Goal: Information Seeking & Learning: Learn about a topic

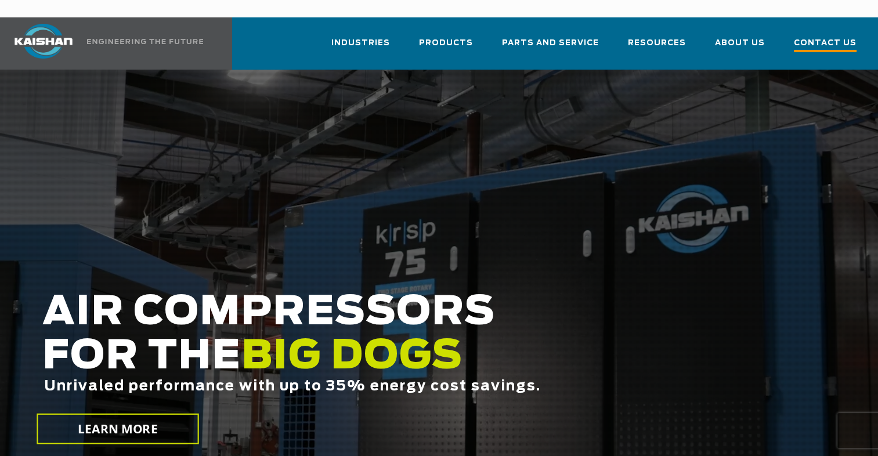
click at [815, 37] on span "Contact Us" at bounding box center [825, 45] width 63 height 16
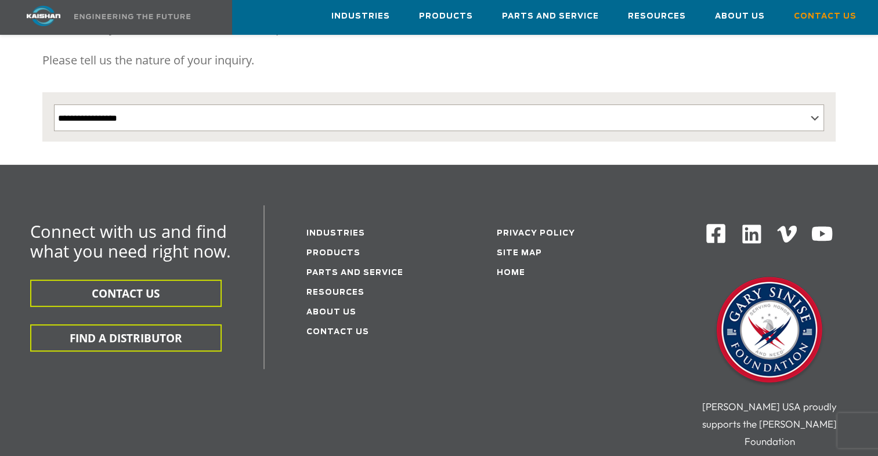
scroll to position [232, 0]
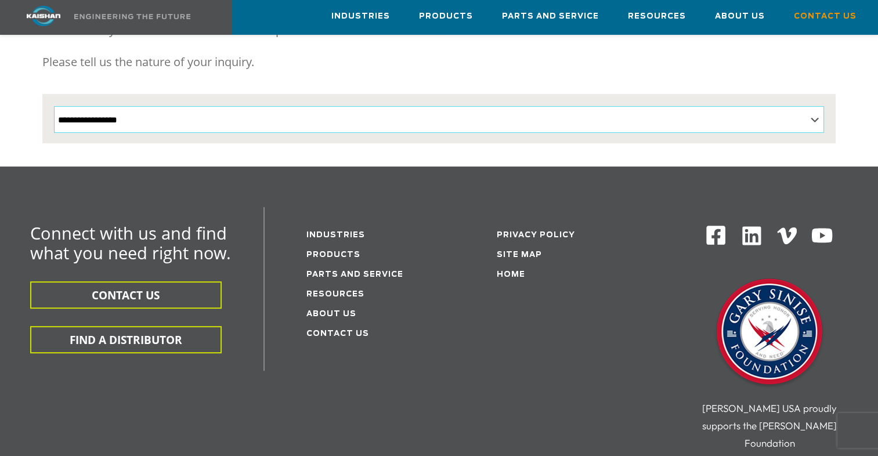
click at [818, 106] on select "**********" at bounding box center [439, 119] width 771 height 27
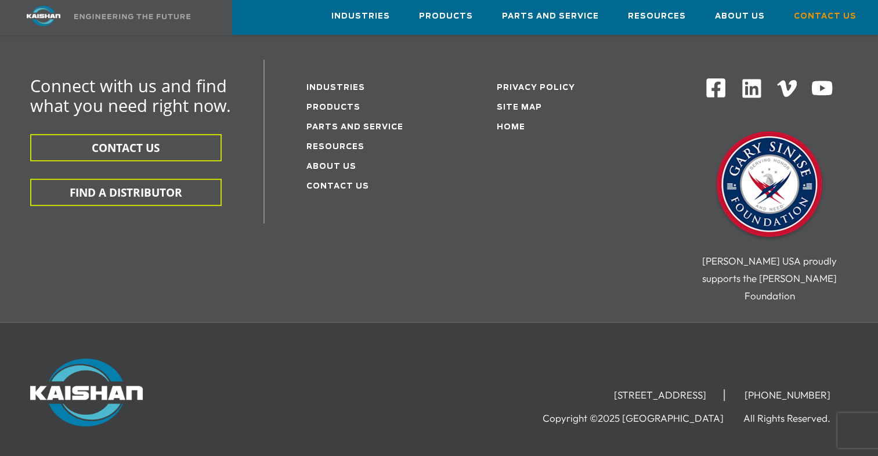
scroll to position [416, 0]
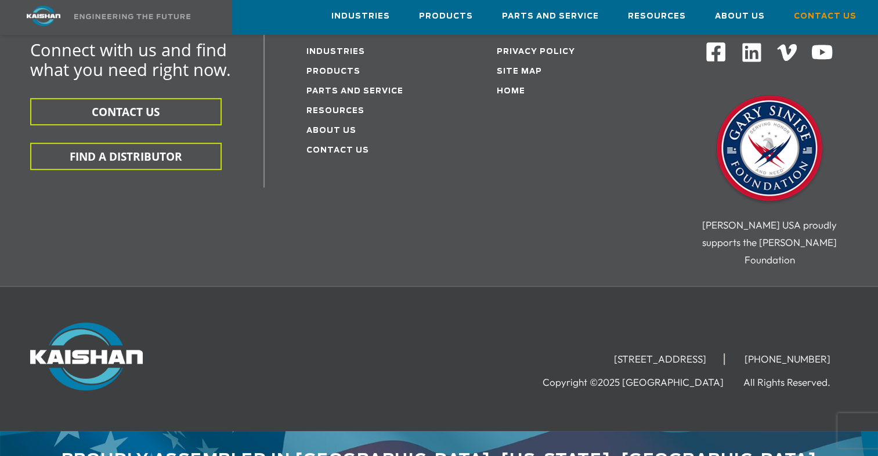
click at [702, 353] on li "[STREET_ADDRESS]" at bounding box center [661, 359] width 128 height 12
drag, startPoint x: 702, startPoint y: 325, endPoint x: 720, endPoint y: 326, distance: 17.4
click at [720, 353] on li "[STREET_ADDRESS]" at bounding box center [661, 359] width 128 height 12
click at [702, 286] on div "15445 Industrial Park Drive, Loxley, AL 36551 (251) 257-0586 Copyright ©2025 Ka…" at bounding box center [439, 358] width 878 height 145
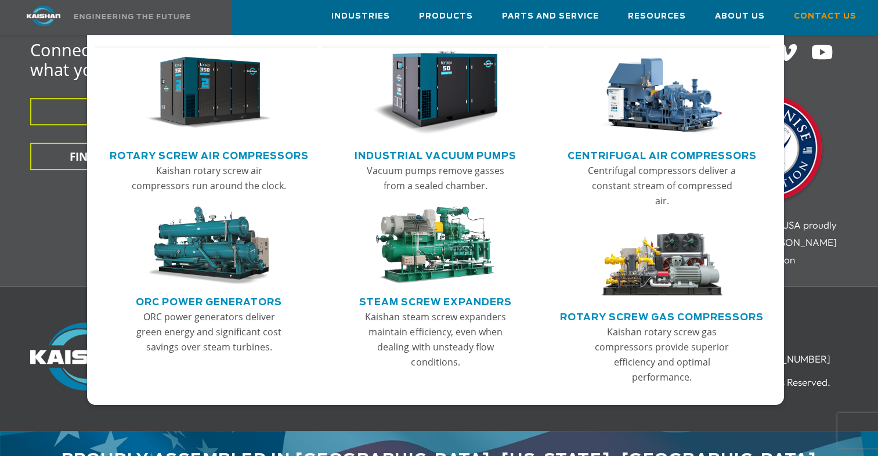
click at [176, 156] on link "Rotary Screw Air Compressors" at bounding box center [209, 154] width 199 height 17
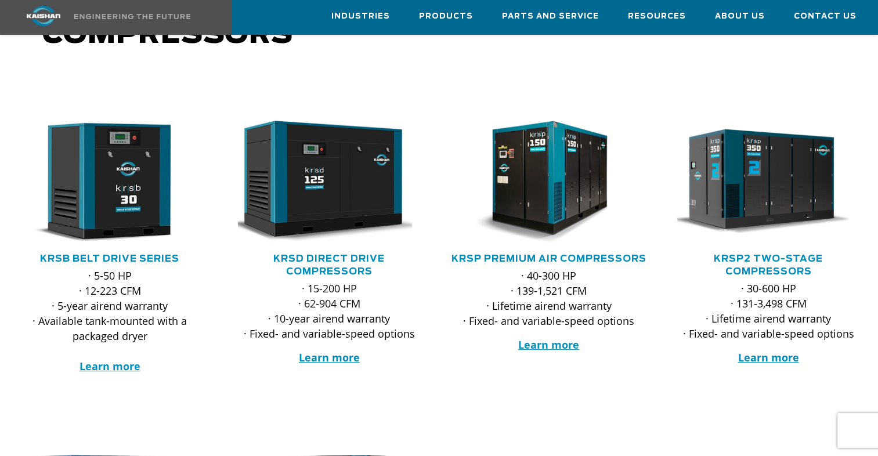
scroll to position [174, 0]
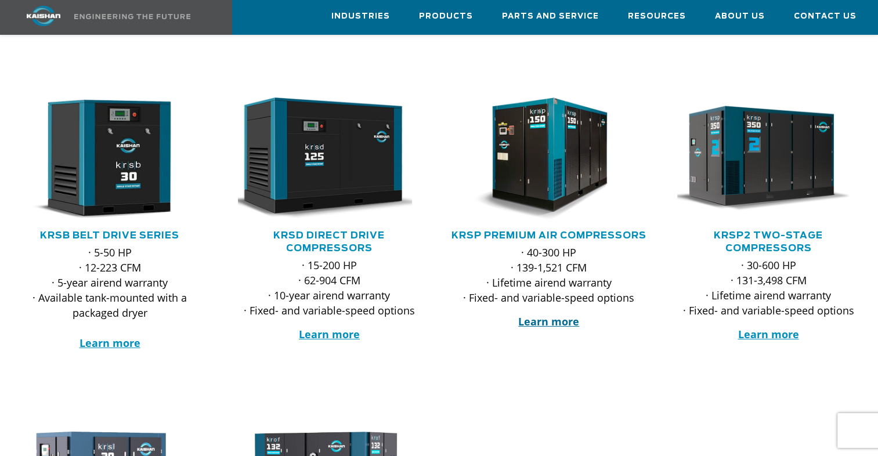
click at [536, 318] on strong "Learn more" at bounding box center [548, 322] width 61 height 14
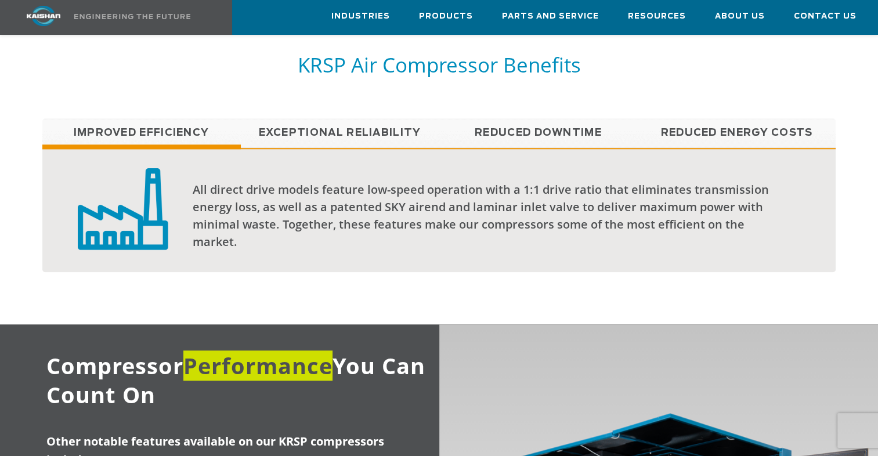
scroll to position [929, 0]
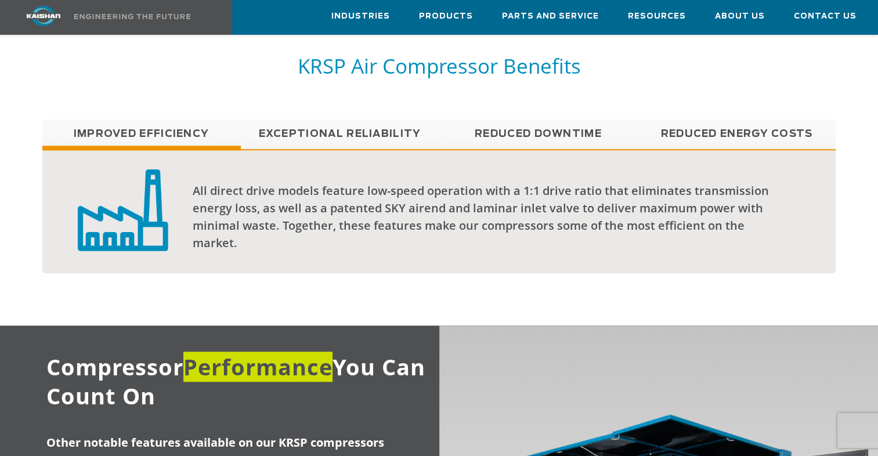
click at [299, 120] on link "Exceptional reliability" at bounding box center [340, 134] width 198 height 29
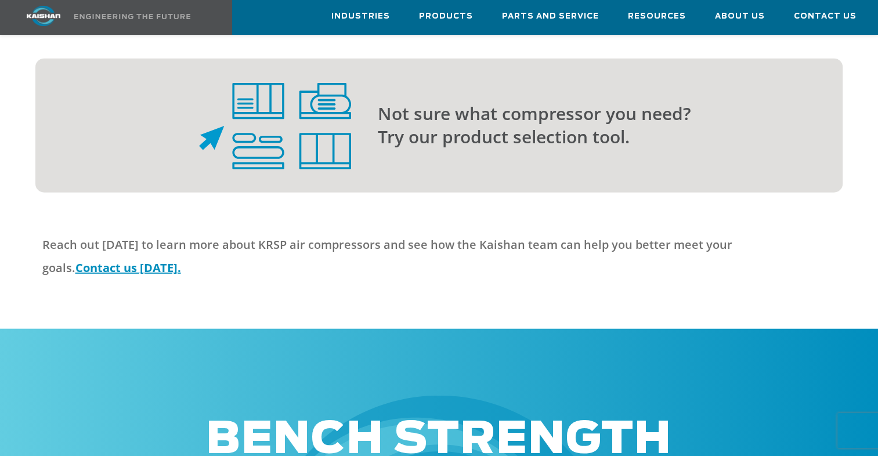
scroll to position [3118, 0]
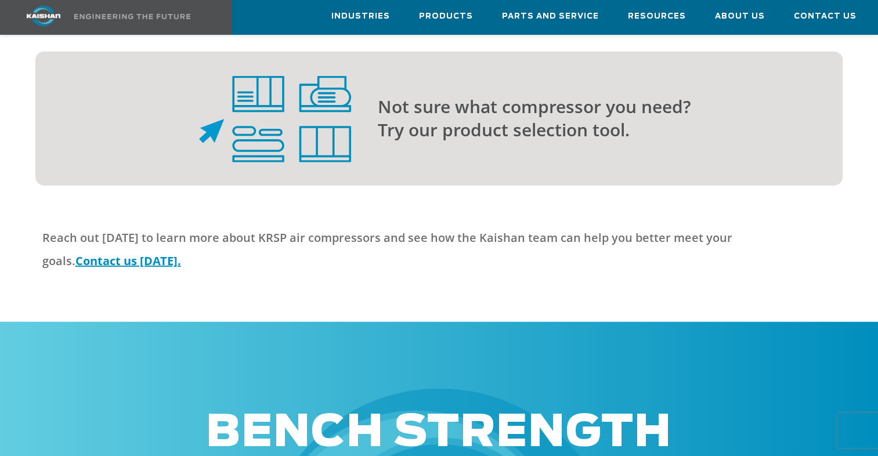
click at [310, 163] on img at bounding box center [275, 119] width 152 height 87
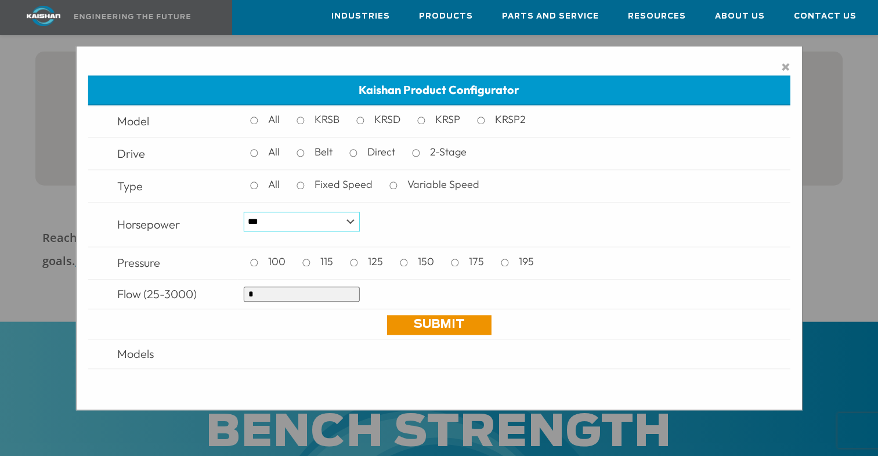
click at [351, 218] on select "*** * *** ** ** ** ** ** ** ** ** ** *** *** *** *** *** *** *** *** *** *** ***" at bounding box center [302, 222] width 116 height 20
select select "***"
click at [244, 212] on select "*** * *** ** ** ** ** ** ** ** ** ** *** *** *** *** *** *** *** *** *** *** ***" at bounding box center [302, 222] width 116 height 20
drag, startPoint x: 433, startPoint y: 329, endPoint x: 536, endPoint y: 54, distance: 293.9
click at [433, 329] on link "Submit" at bounding box center [439, 325] width 104 height 20
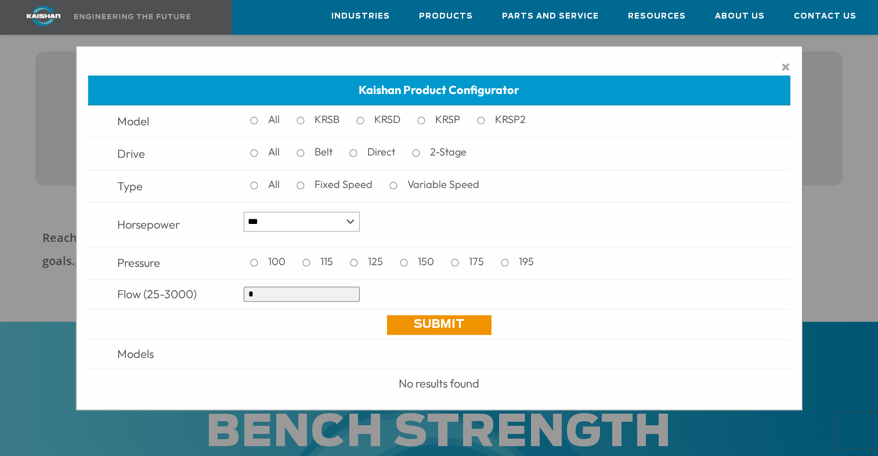
click at [304, 300] on input "*" at bounding box center [302, 294] width 116 height 15
type input "***"
click at [445, 323] on link "Submit" at bounding box center [439, 325] width 104 height 20
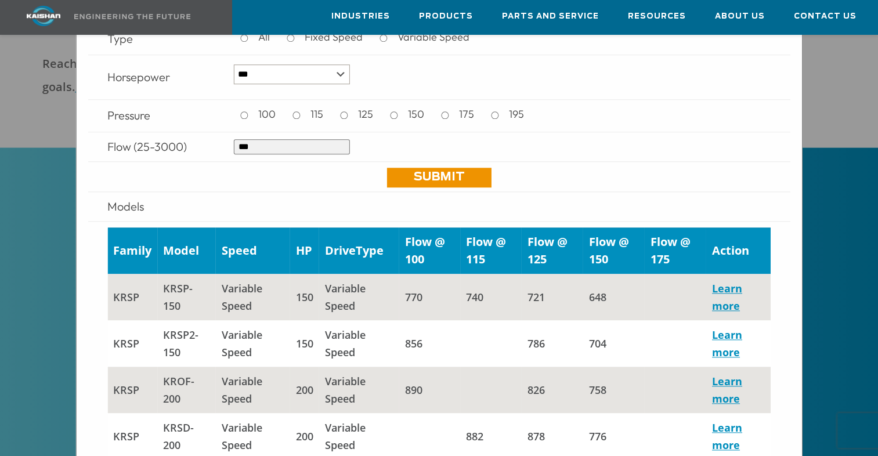
scroll to position [60, 0]
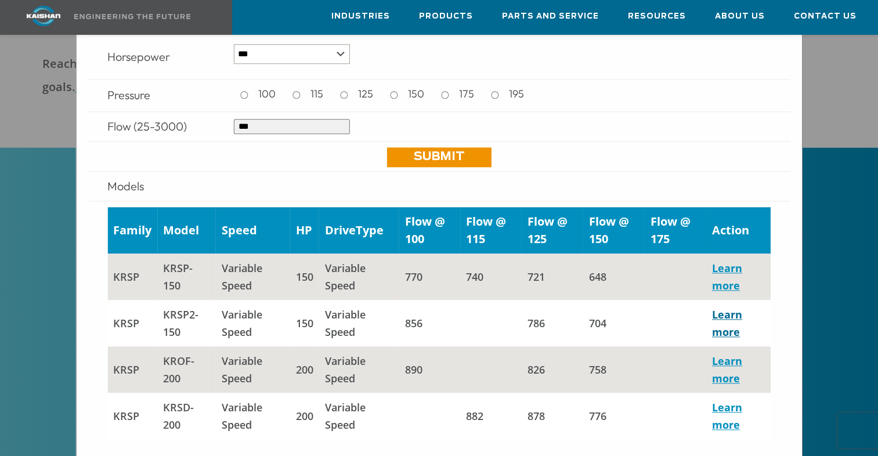
click at [717, 318] on link "Learn more" at bounding box center [727, 323] width 30 height 31
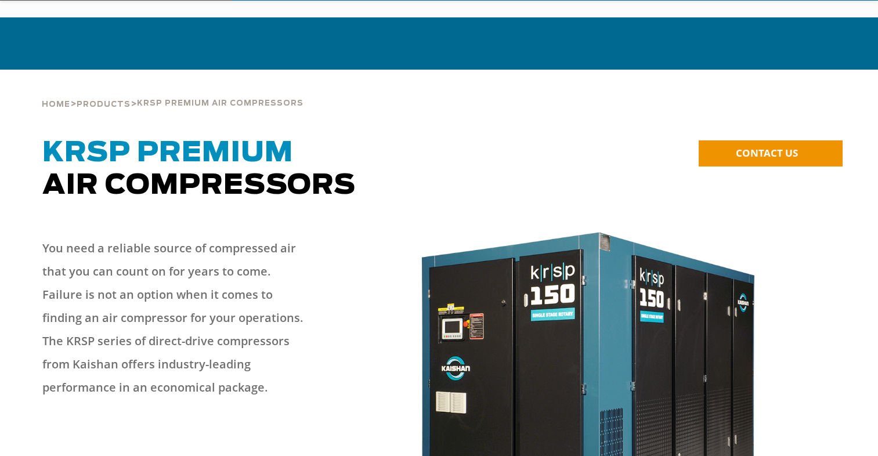
select select "***"
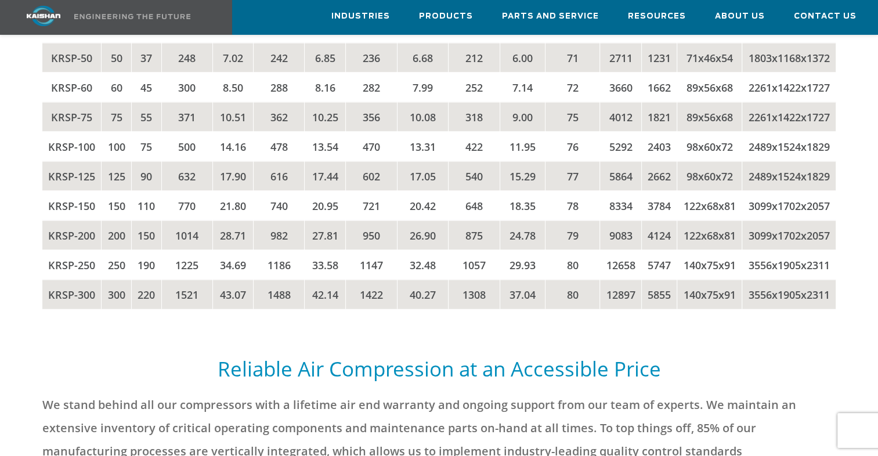
scroll to position [3292, 0]
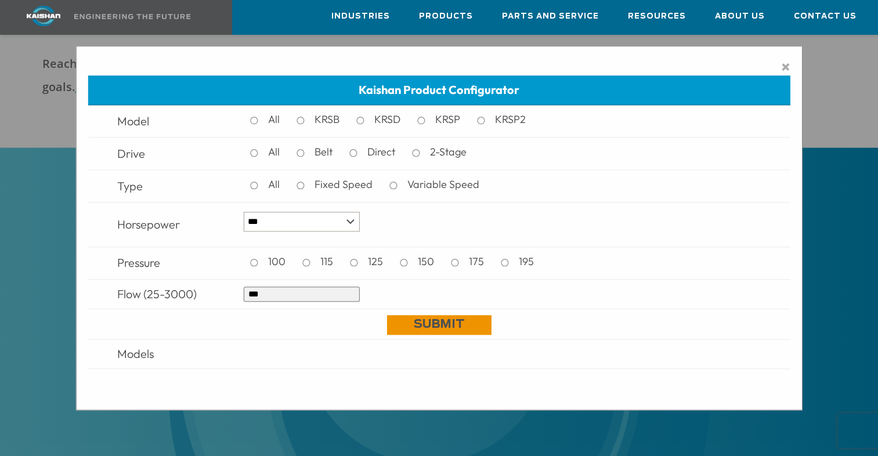
click at [393, 327] on link "Submit" at bounding box center [439, 325] width 104 height 20
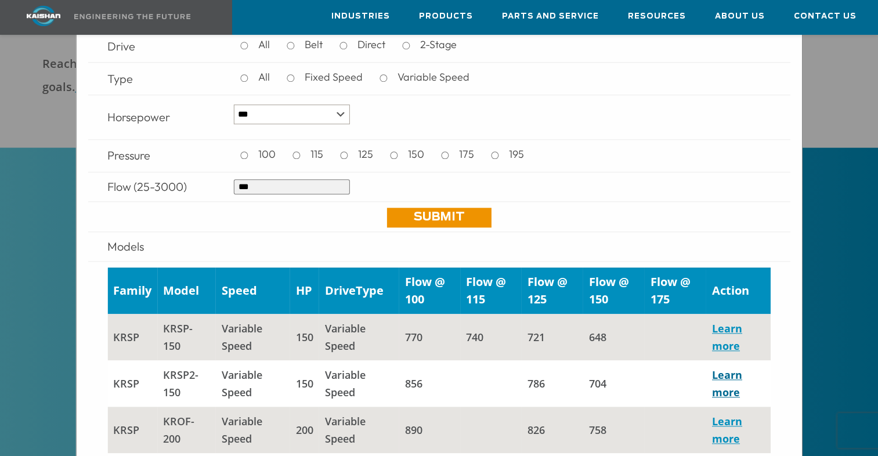
click at [718, 377] on link "Learn more" at bounding box center [727, 383] width 30 height 31
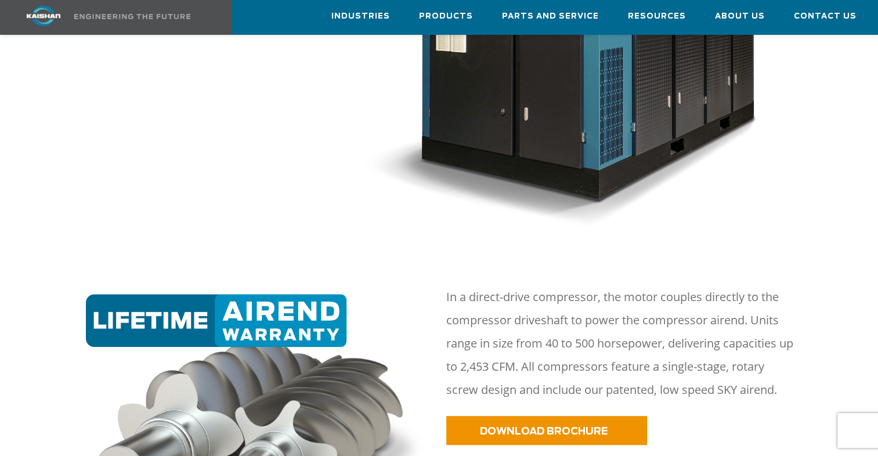
scroll to position [348, 0]
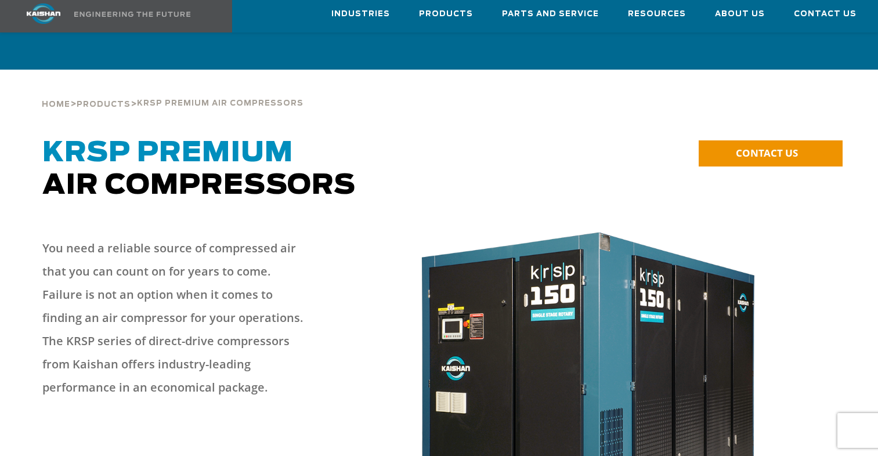
select select "***"
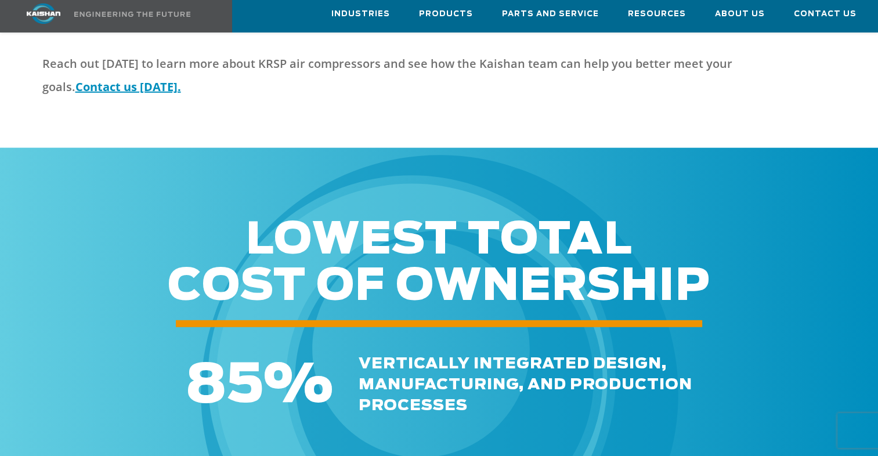
scroll to position [3292, 0]
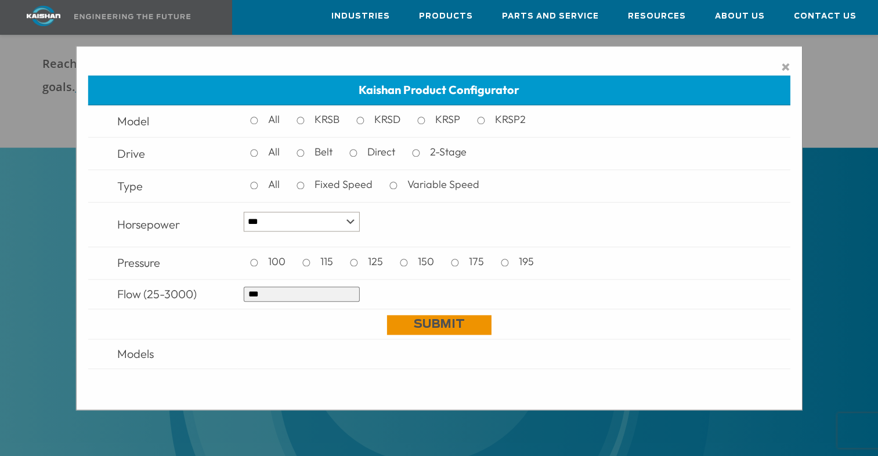
click at [417, 324] on link "Submit" at bounding box center [439, 325] width 104 height 20
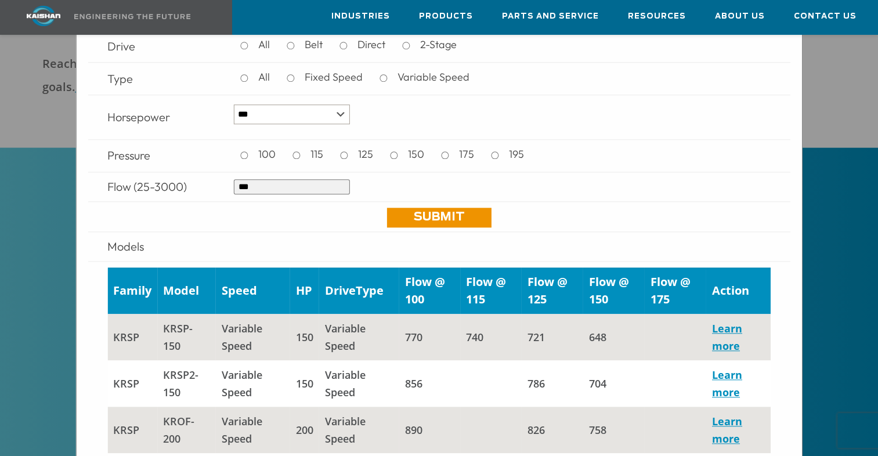
click at [728, 335] on td "Learn more" at bounding box center [738, 337] width 64 height 46
click at [715, 327] on link "Learn more" at bounding box center [727, 337] width 30 height 31
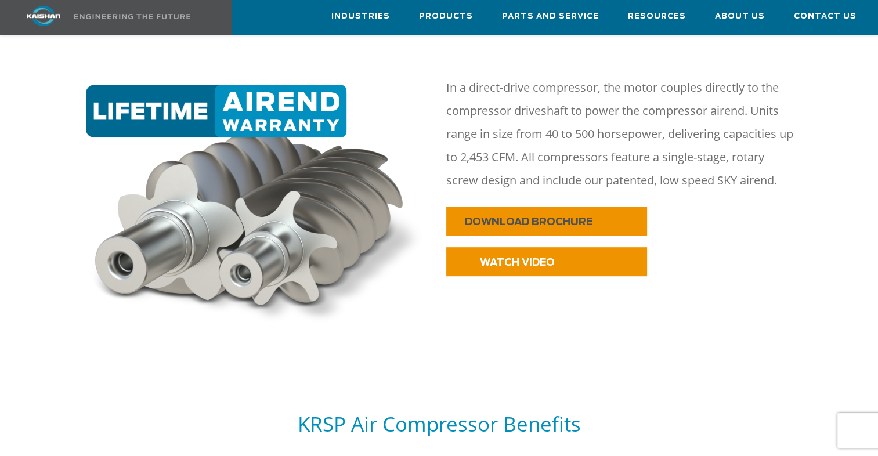
scroll to position [638, 0]
